Goal: Check status: Check status

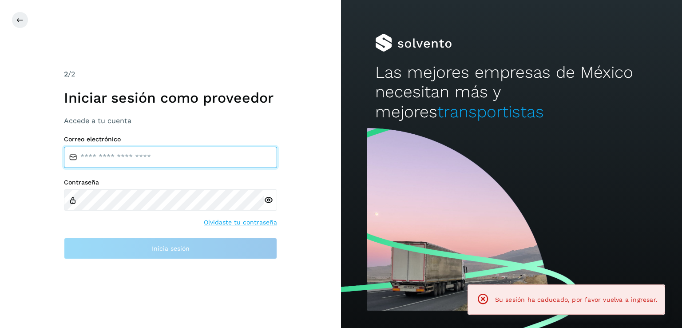
type input "**********"
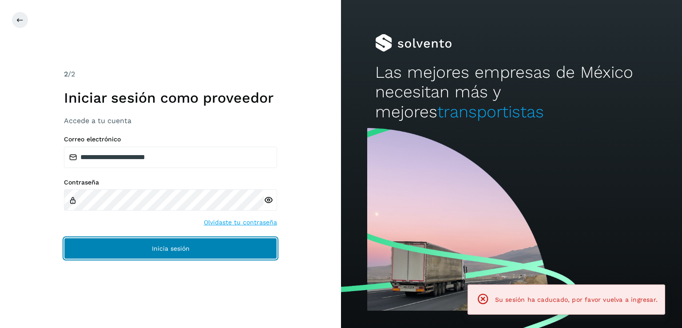
click at [159, 250] on span "Inicia sesión" at bounding box center [171, 248] width 38 height 6
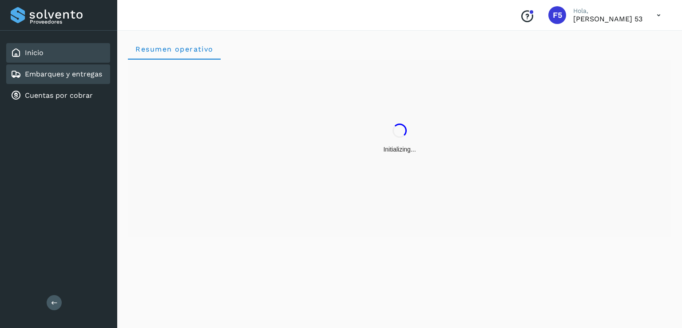
click at [91, 71] on link "Embarques y entregas" at bounding box center [63, 74] width 77 height 8
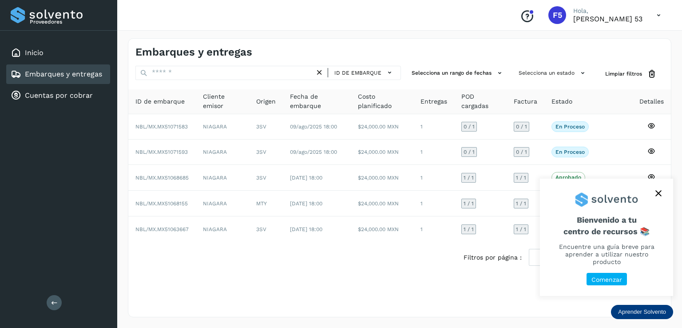
click at [658, 196] on icon "close," at bounding box center [658, 193] width 6 height 6
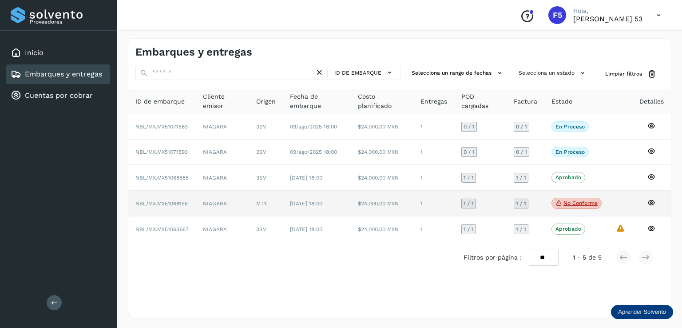
click at [399, 199] on td "$24,000.00 MXN" at bounding box center [382, 204] width 63 height 26
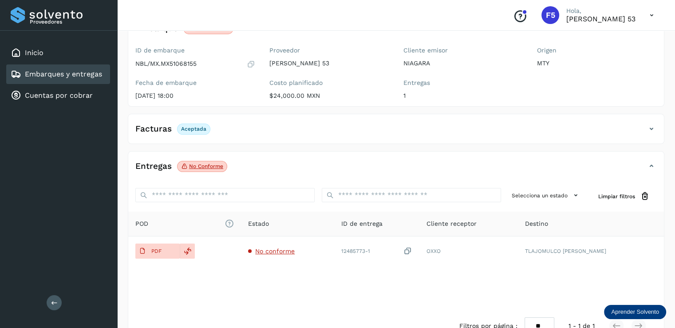
scroll to position [92, 0]
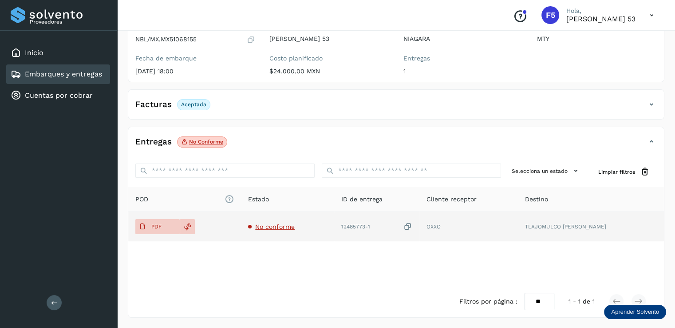
click at [282, 225] on span "No conforme" at bounding box center [275, 226] width 40 height 7
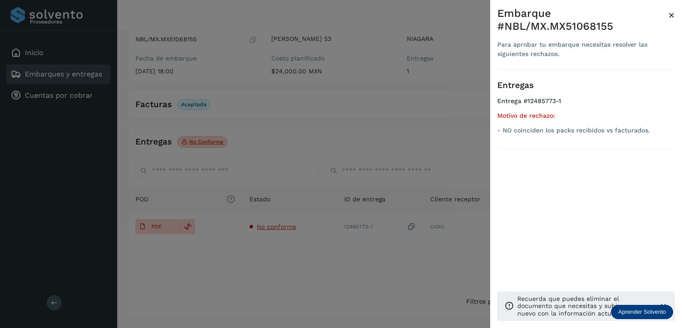
click at [672, 18] on span "×" at bounding box center [671, 15] width 7 height 12
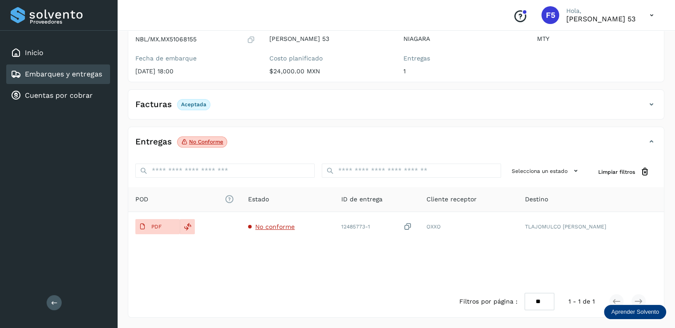
click at [71, 72] on link "Embarques y entregas" at bounding box center [63, 74] width 77 height 8
